Goal: Task Accomplishment & Management: Use online tool/utility

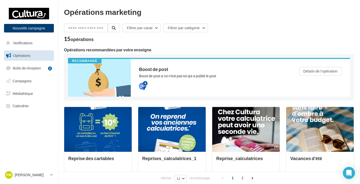
click at [40, 29] on button "Nouvelle campagne" at bounding box center [29, 28] width 50 height 9
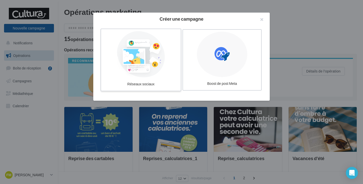
click at [146, 55] on div at bounding box center [141, 54] width 76 height 46
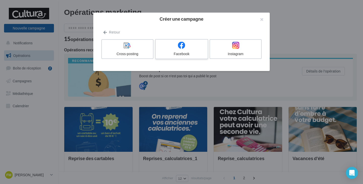
click at [190, 51] on label "Facebook" at bounding box center [181, 49] width 53 height 20
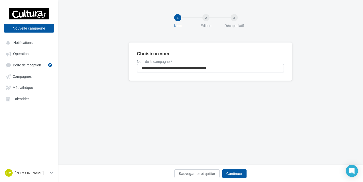
click at [223, 66] on input "**********" at bounding box center [210, 68] width 147 height 9
type input "*"
type input "**********"
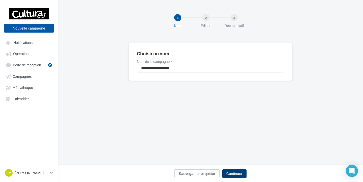
click at [227, 172] on button "Continuer" at bounding box center [234, 173] width 24 height 9
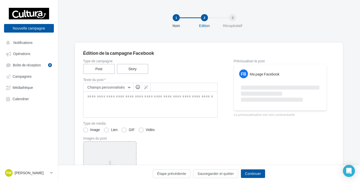
click at [130, 150] on div "Ajouter une image Format: png, jpg" at bounding box center [110, 173] width 54 height 65
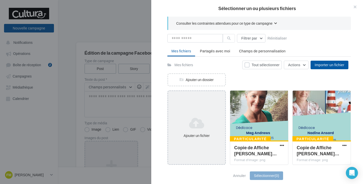
click at [209, 115] on div "Ajouter un fichier" at bounding box center [196, 127] width 57 height 25
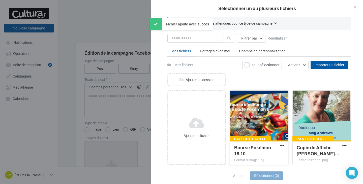
click at [273, 126] on div at bounding box center [259, 116] width 58 height 50
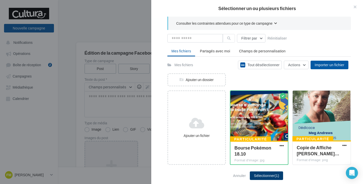
click at [274, 178] on button "Sélectionner (1)" at bounding box center [266, 176] width 33 height 9
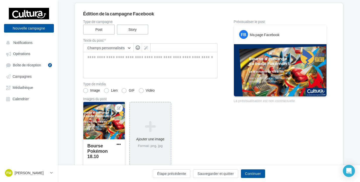
scroll to position [50, 0]
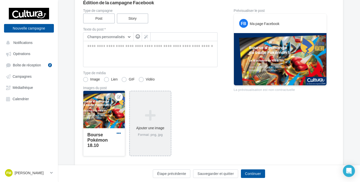
click at [121, 132] on span "button" at bounding box center [119, 133] width 4 height 4
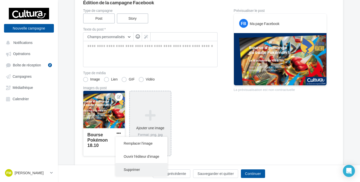
click at [142, 167] on button "Supprimer" at bounding box center [142, 169] width 52 height 13
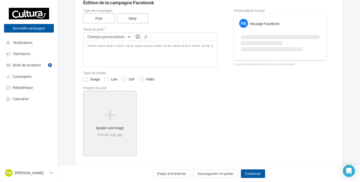
click at [120, 113] on icon at bounding box center [110, 115] width 48 height 12
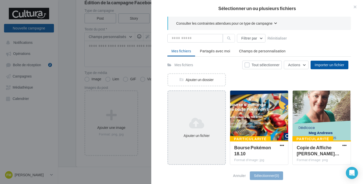
click at [184, 120] on icon at bounding box center [196, 123] width 53 height 12
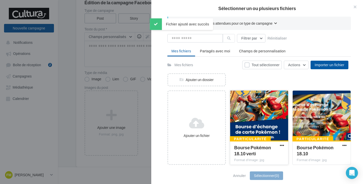
click at [256, 123] on div at bounding box center [259, 116] width 58 height 50
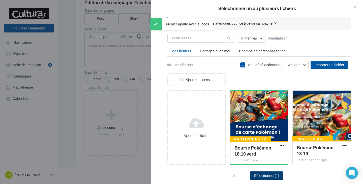
click at [267, 179] on button "Sélectionner (1)" at bounding box center [266, 176] width 33 height 9
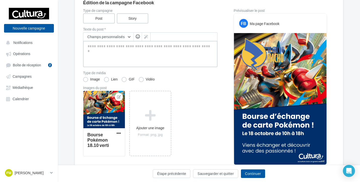
click at [188, 54] on textarea at bounding box center [150, 54] width 134 height 26
paste textarea "**********"
type textarea "**********"
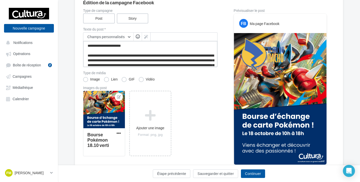
scroll to position [13, 0]
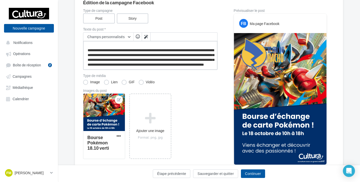
type textarea "**********"
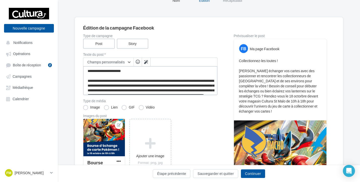
scroll to position [15, 0]
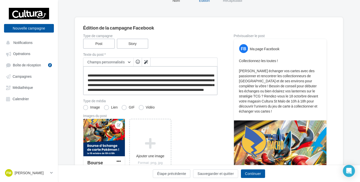
click at [133, 79] on textarea "**********" at bounding box center [150, 80] width 134 height 29
type textarea "**********"
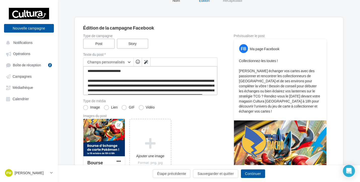
click at [183, 75] on textarea "**********" at bounding box center [150, 80] width 134 height 29
click at [108, 70] on textarea "**********" at bounding box center [150, 80] width 134 height 29
drag, startPoint x: 108, startPoint y: 70, endPoint x: 207, endPoint y: 76, distance: 99.4
click at [207, 76] on textarea "**********" at bounding box center [150, 80] width 134 height 29
type textarea "**********"
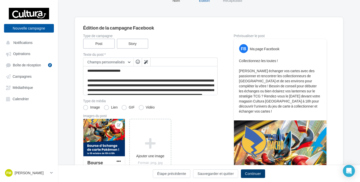
click at [264, 171] on button "Continuer" at bounding box center [253, 173] width 24 height 9
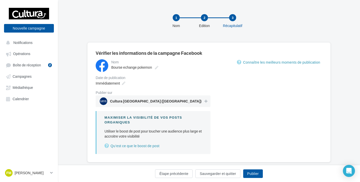
click at [188, 101] on span "Cultura Saint-Malo (Saint Malo)" at bounding box center [152, 101] width 104 height 8
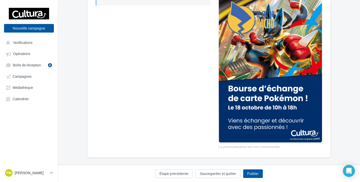
scroll to position [148, 0]
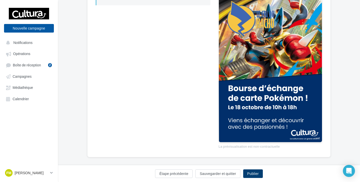
click at [252, 176] on button "Publier" at bounding box center [253, 173] width 20 height 9
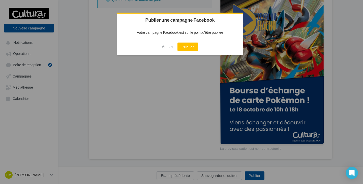
click at [171, 47] on button "Annuler" at bounding box center [168, 47] width 13 height 8
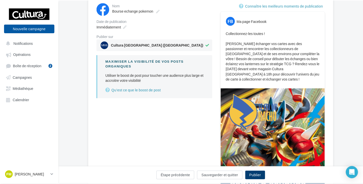
scroll to position [20, 0]
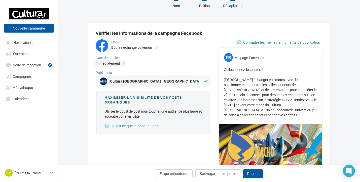
click at [123, 62] on icon at bounding box center [124, 63] width 4 height 4
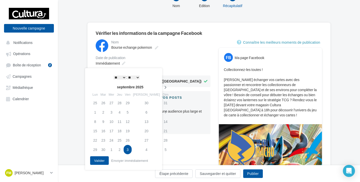
click at [162, 86] on icon at bounding box center [165, 87] width 6 height 4
click at [92, 113] on td "6" at bounding box center [95, 111] width 8 height 9
click at [98, 159] on button "Valider" at bounding box center [99, 160] width 19 height 9
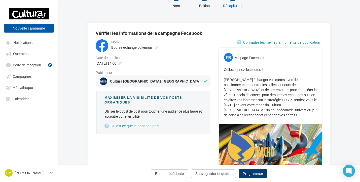
click at [257, 174] on button "Programmer" at bounding box center [253, 173] width 28 height 9
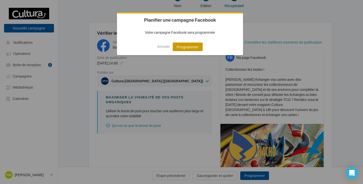
click at [191, 43] on button "Programmer" at bounding box center [188, 47] width 30 height 9
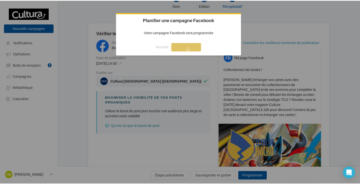
scroll to position [8, 0]
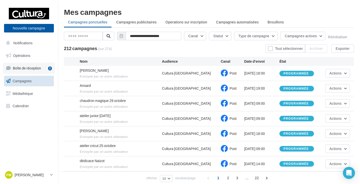
click at [24, 69] on span "Boîte de réception" at bounding box center [27, 68] width 28 height 4
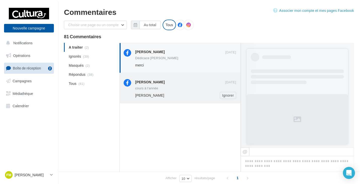
click at [174, 92] on div "Chloé Artur Ignorer" at bounding box center [187, 95] width 105 height 7
click at [227, 64] on button "Ignorer" at bounding box center [228, 65] width 16 height 7
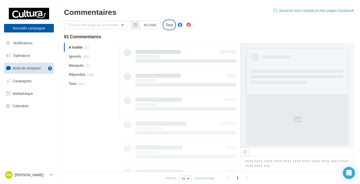
scroll to position [0, 0]
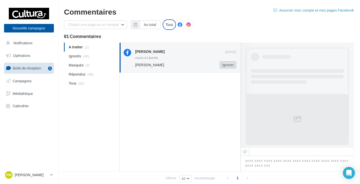
click at [227, 64] on button "Ignorer" at bounding box center [228, 64] width 16 height 7
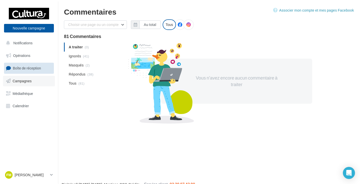
click at [40, 82] on link "Campagnes" at bounding box center [29, 81] width 52 height 11
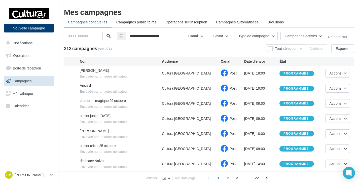
click at [33, 29] on button "Nouvelle campagne" at bounding box center [29, 28] width 50 height 9
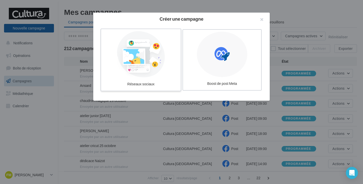
click at [160, 65] on div at bounding box center [141, 54] width 76 height 46
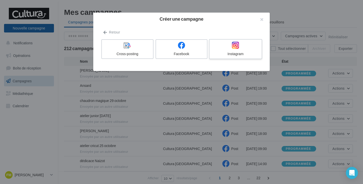
click at [250, 45] on div at bounding box center [235, 46] width 48 height 8
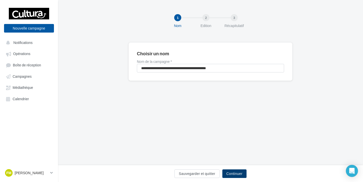
click at [233, 172] on button "Continuer" at bounding box center [234, 173] width 24 height 9
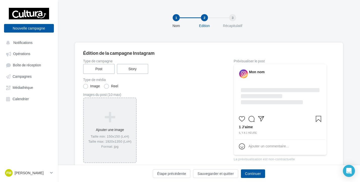
click at [117, 120] on icon at bounding box center [110, 117] width 48 height 12
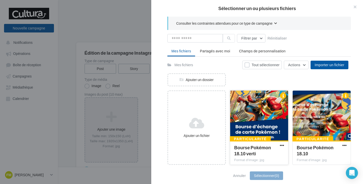
click at [259, 112] on div at bounding box center [259, 116] width 58 height 50
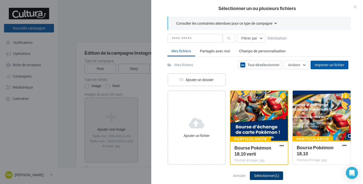
click at [264, 176] on button "Sélectionner (1)" at bounding box center [266, 176] width 33 height 9
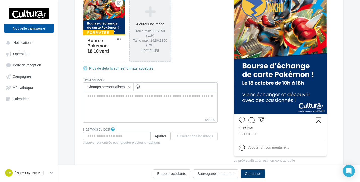
click at [254, 172] on button "Continuer" at bounding box center [253, 173] width 24 height 9
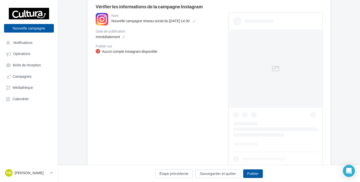
scroll to position [18, 0]
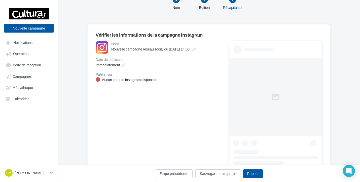
click at [143, 79] on div "Aucun compte Instagram disponible" at bounding box center [129, 79] width 55 height 5
